Goal: Information Seeking & Learning: Check status

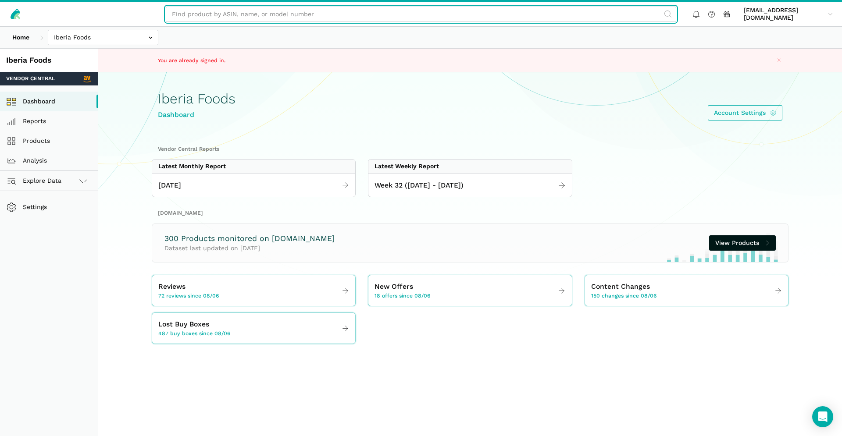
click at [287, 15] on input "text" at bounding box center [421, 14] width 511 height 15
paste input "Challenge"
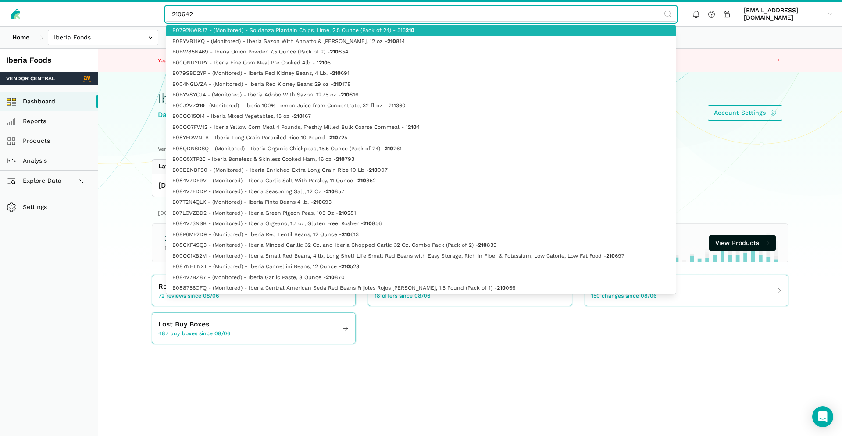
type input "B0792KWRJ7 - (Monitored) - Soldanza Plantain Chips, Lime, 2.5 Ounce (Pack of 24…"
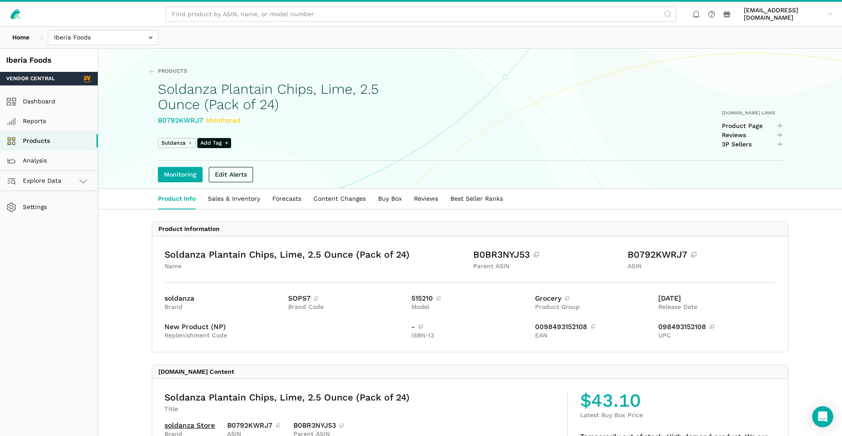
click at [351, 14] on input "text" at bounding box center [421, 14] width 511 height 15
type input "210642"
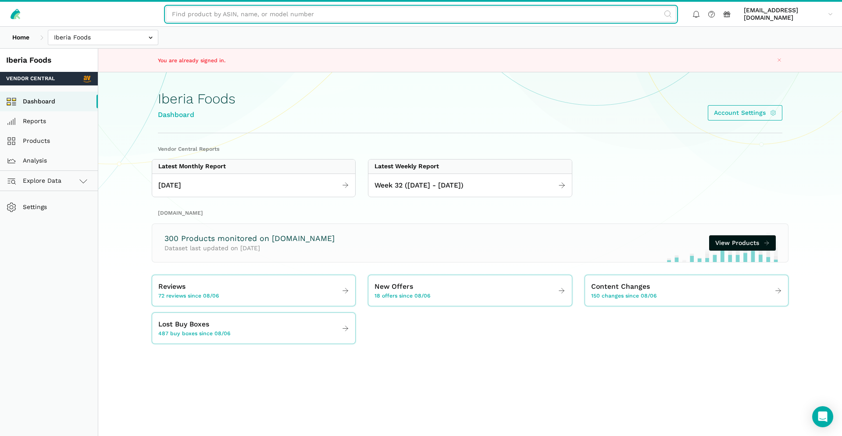
click at [284, 8] on input "text" at bounding box center [421, 14] width 511 height 15
paste input "210642"
click at [279, 13] on input "Lentils" at bounding box center [421, 14] width 511 height 15
paste input "210642"
click at [279, 13] on input "210642" at bounding box center [421, 14] width 511 height 15
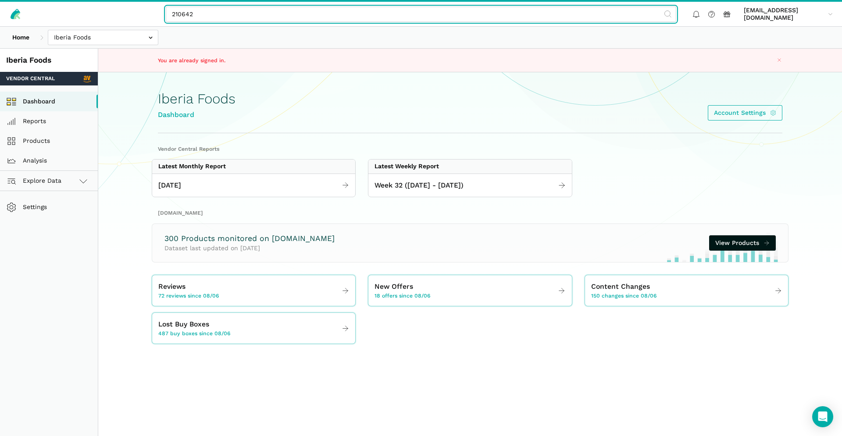
click at [279, 13] on input "210642" at bounding box center [421, 14] width 511 height 15
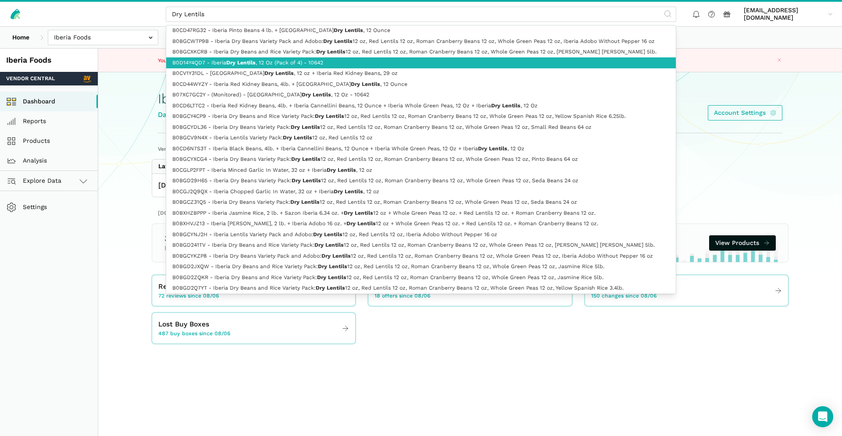
click at [360, 63] on link "B0D14Y4QD7 - Iberia Dry Lentils , 12 Oz (Pack of 4) - 10642" at bounding box center [421, 62] width 510 height 11
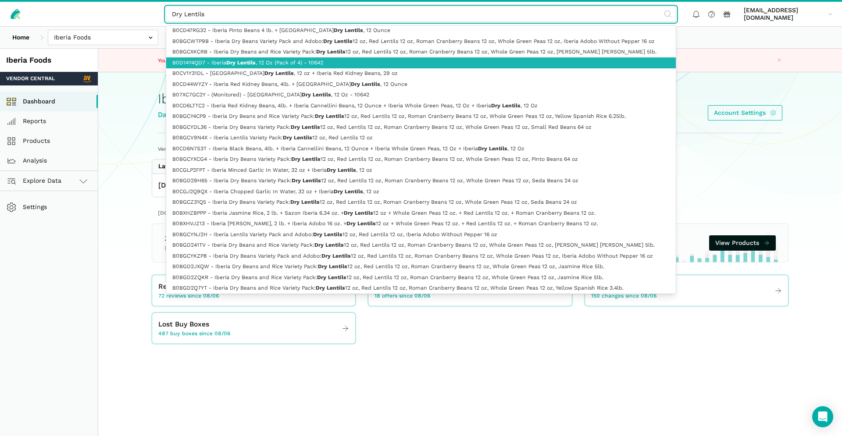
type input "B0D14Y4QD7 - Iberia Dry Lentils, 12 Oz (Pack of 4) - 10642"
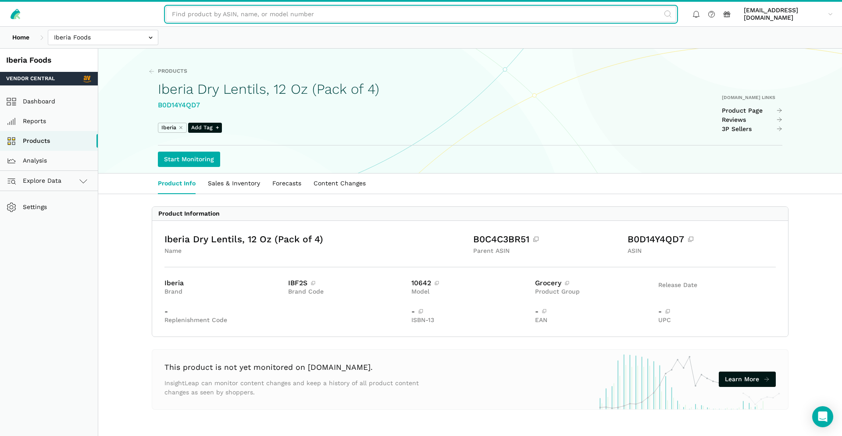
click at [274, 14] on input "text" at bounding box center [421, 14] width 511 height 15
paste input "B07XC7GC2Y"
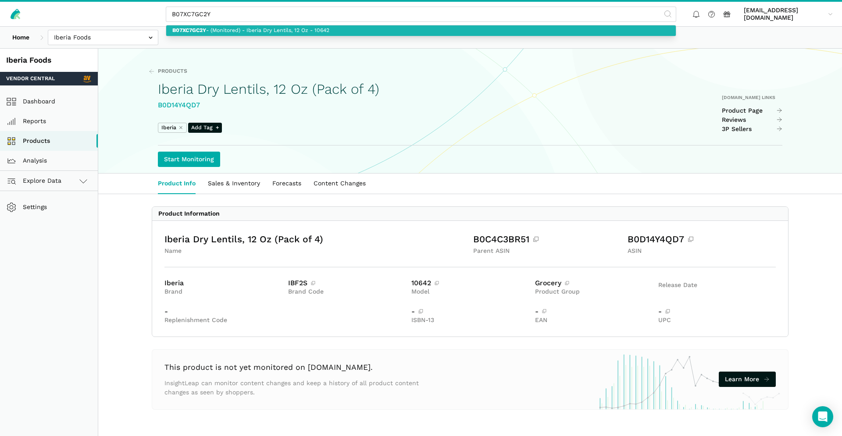
click at [296, 32] on link "B07XC7GC2Y - (Monitored) - Iberia Dry Lentils, 12 Oz - 10642" at bounding box center [421, 30] width 510 height 11
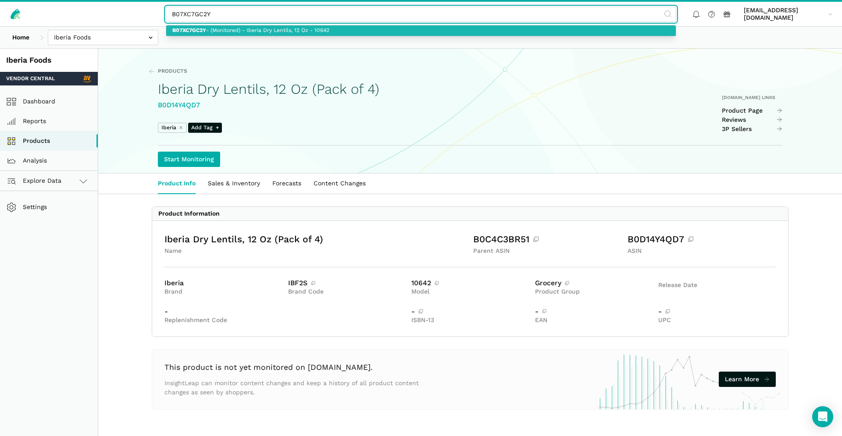
type input "B07XC7GC2Y - (Monitored) - Iberia Dry Lentils, 12 Oz - 10642"
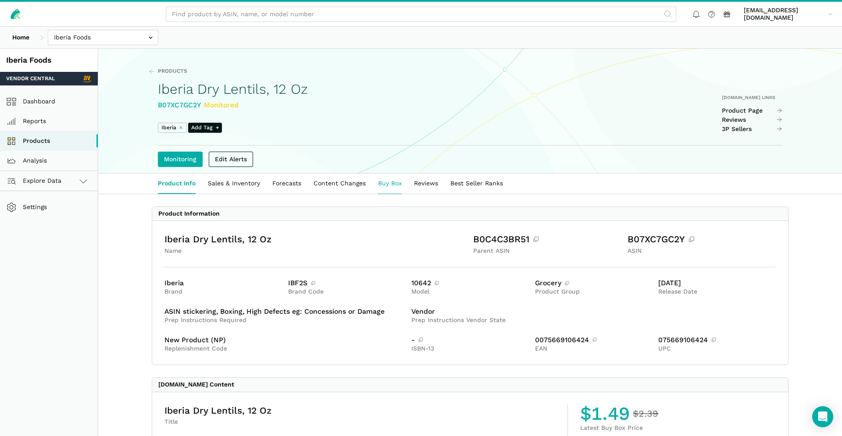
drag, startPoint x: 283, startPoint y: 188, endPoint x: 402, endPoint y: 185, distance: 118.9
click at [284, 188] on link "Forecasts" at bounding box center [286, 184] width 41 height 20
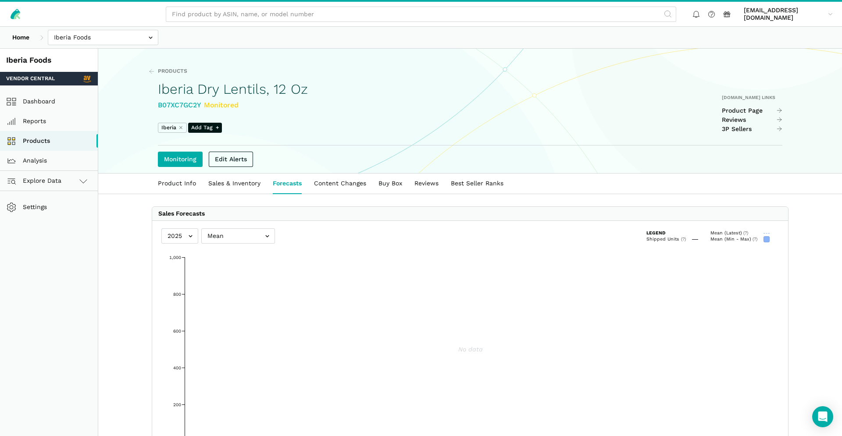
scroll to position [3, 0]
select select "25"
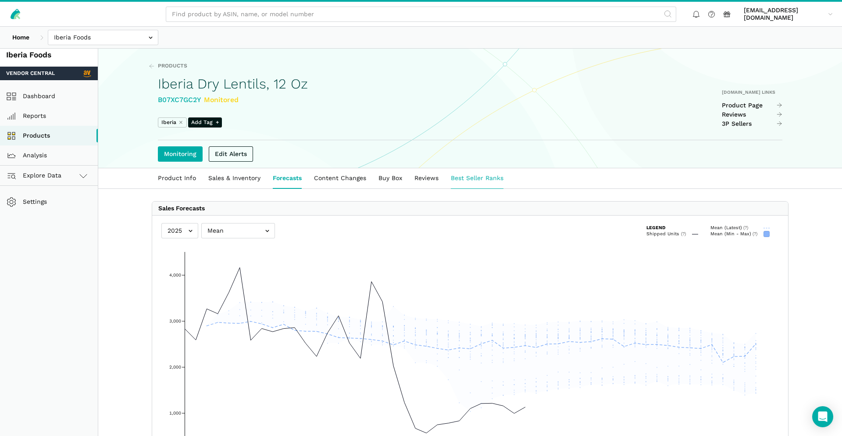
scroll to position [6, 0]
click at [239, 178] on link "Sales & Inventory" at bounding box center [234, 178] width 64 height 20
